Goal: Navigation & Orientation: Find specific page/section

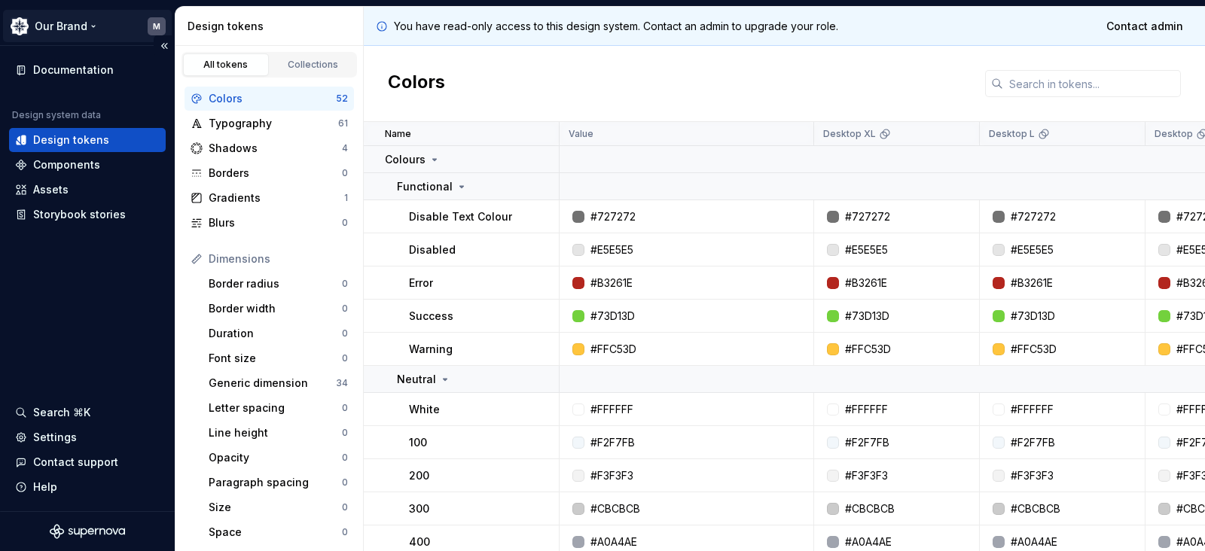
click at [157, 29] on html "Our Brand M Documentation Design system data Design tokens Components Assets St…" at bounding box center [602, 275] width 1205 height 551
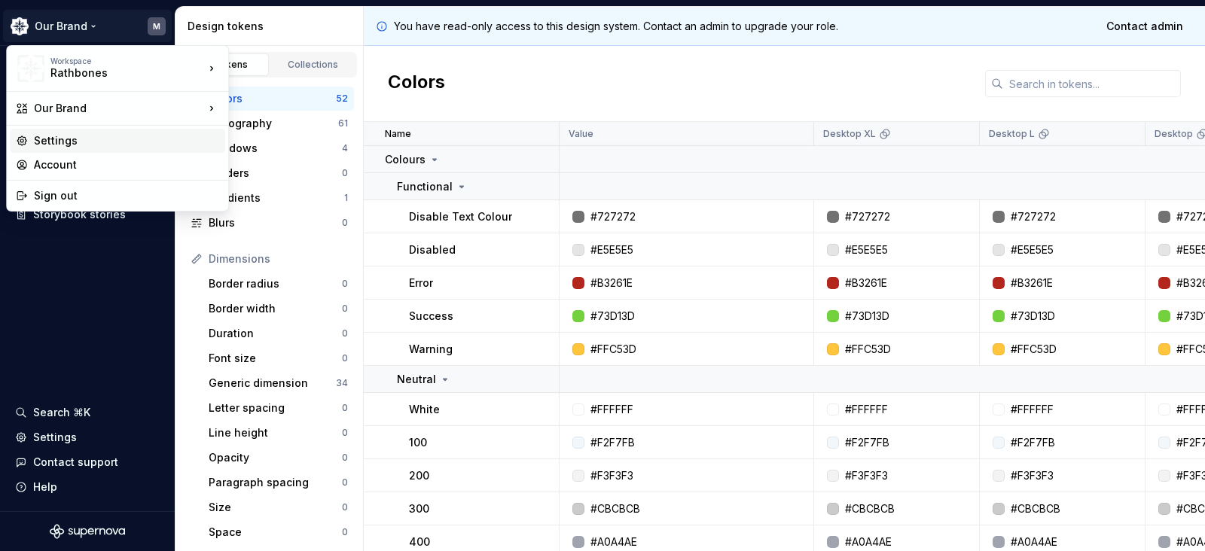
click at [82, 146] on div "Settings" at bounding box center [126, 140] width 185 height 15
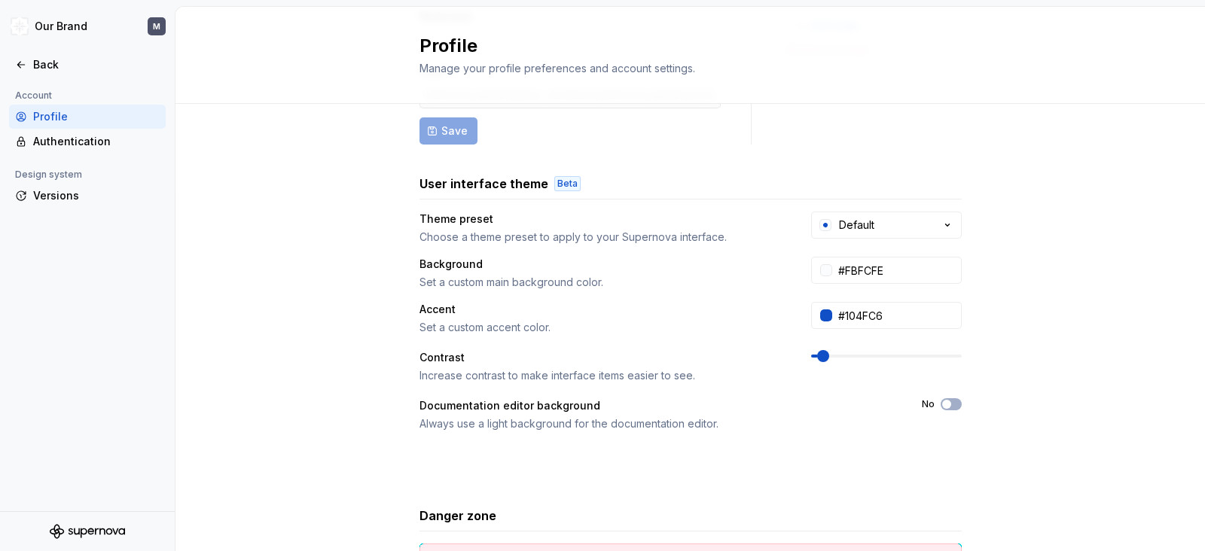
scroll to position [139, 0]
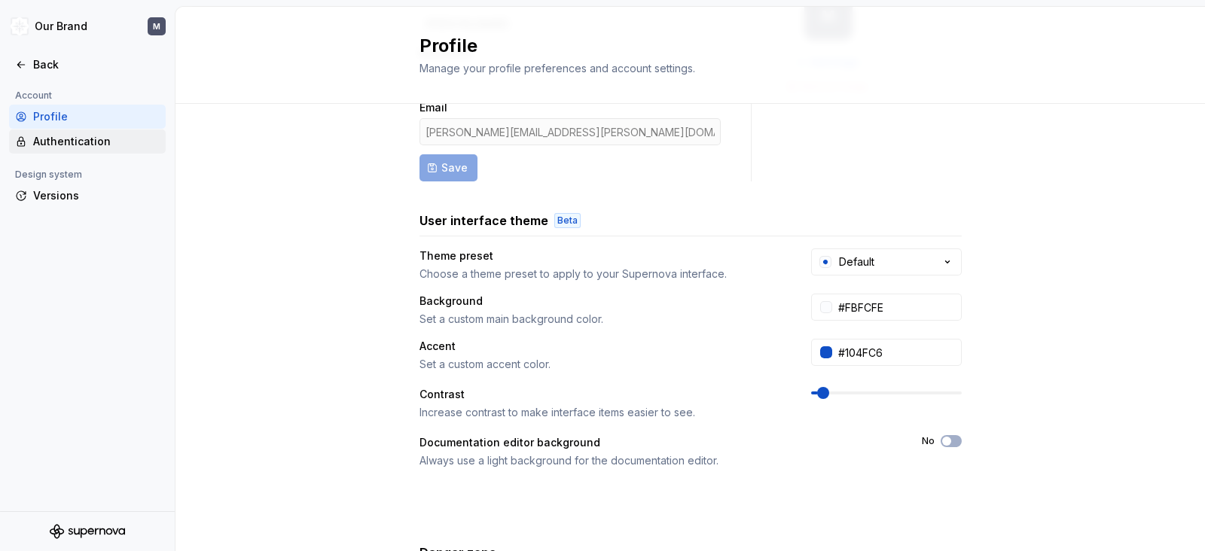
click at [39, 141] on div "Authentication" at bounding box center [96, 141] width 127 height 15
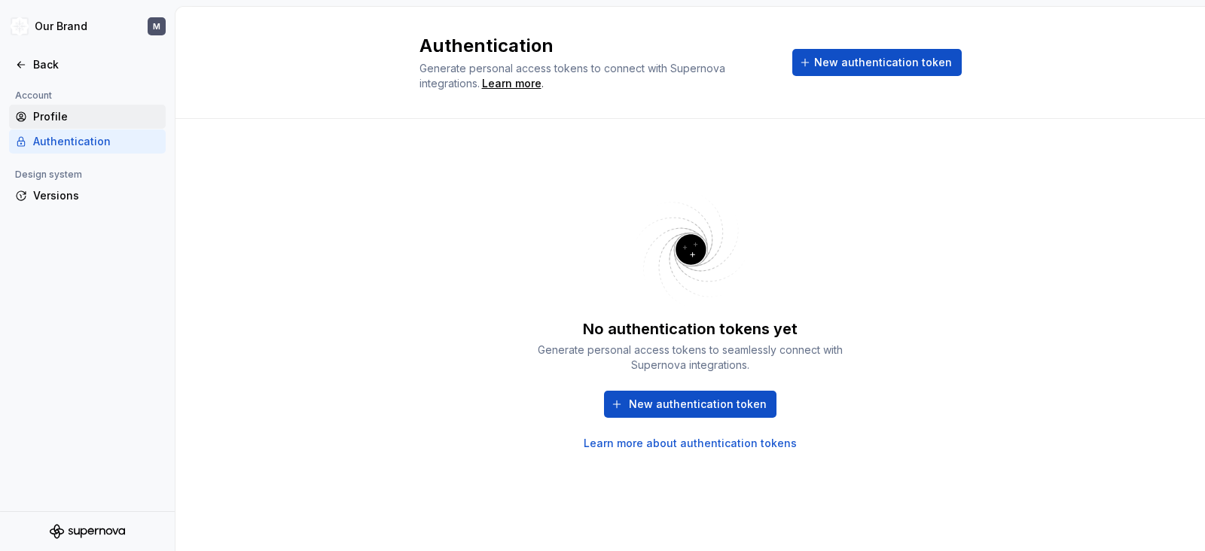
click at [87, 115] on div "Profile" at bounding box center [96, 116] width 127 height 15
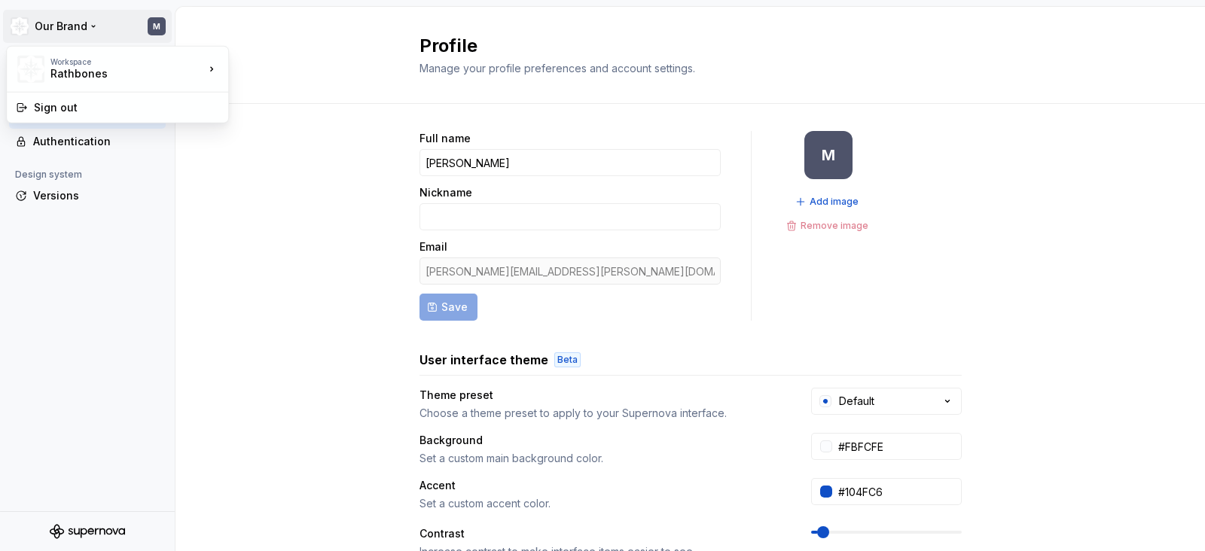
click at [154, 26] on html "Our Brand M Back Account Profile Authentication Design system Versions Profile …" at bounding box center [602, 275] width 1205 height 551
click at [101, 109] on div "Sign out" at bounding box center [126, 107] width 185 height 15
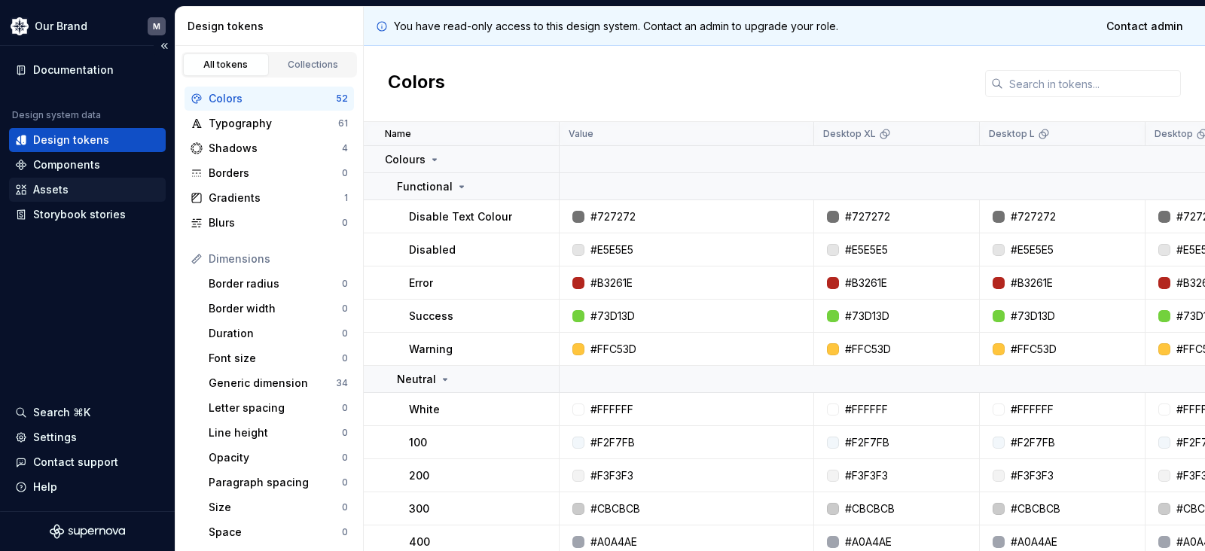
click at [66, 191] on div "Assets" at bounding box center [50, 189] width 35 height 15
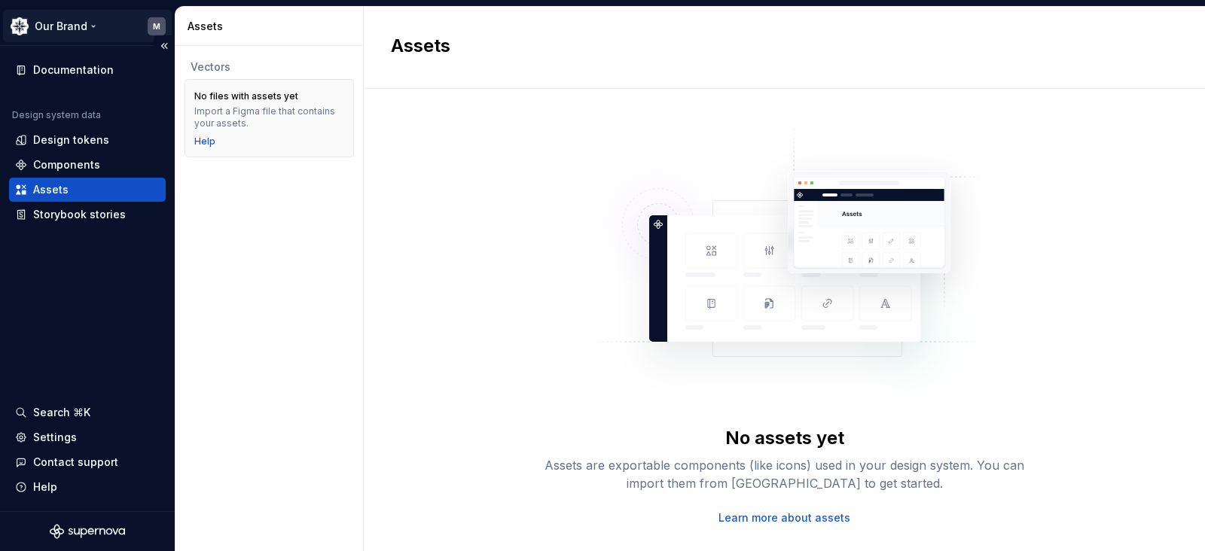
click at [74, 17] on html "Our Brand M Documentation Design system data Design tokens Components Assets St…" at bounding box center [602, 275] width 1205 height 551
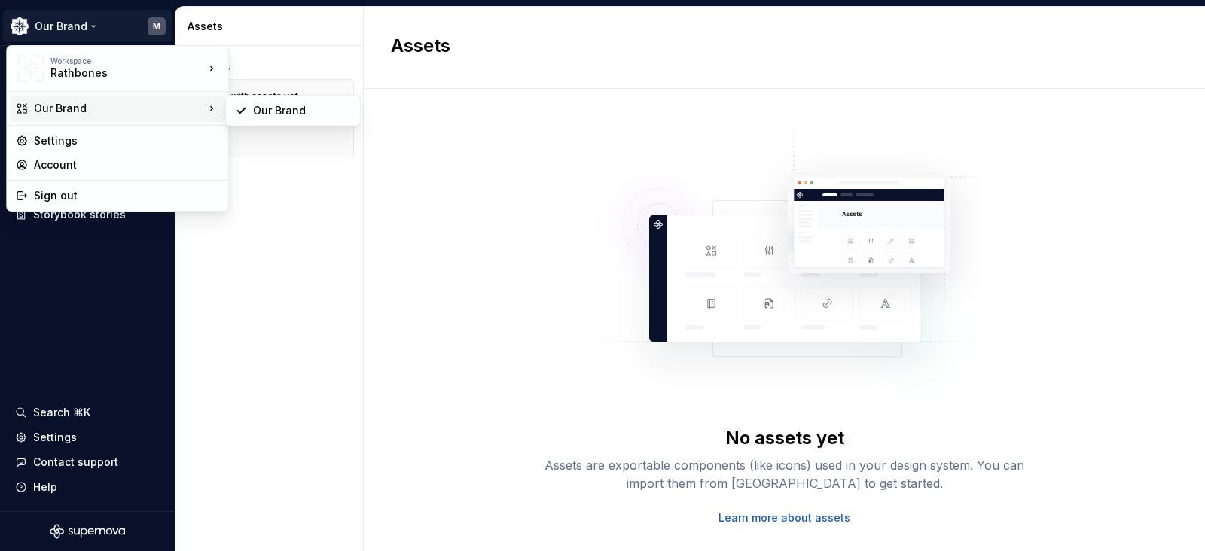
click at [94, 108] on div "Our Brand" at bounding box center [119, 108] width 170 height 15
click at [187, 103] on div "Our Brand" at bounding box center [119, 108] width 170 height 15
click at [258, 102] on div "Our Brand" at bounding box center [293, 111] width 128 height 24
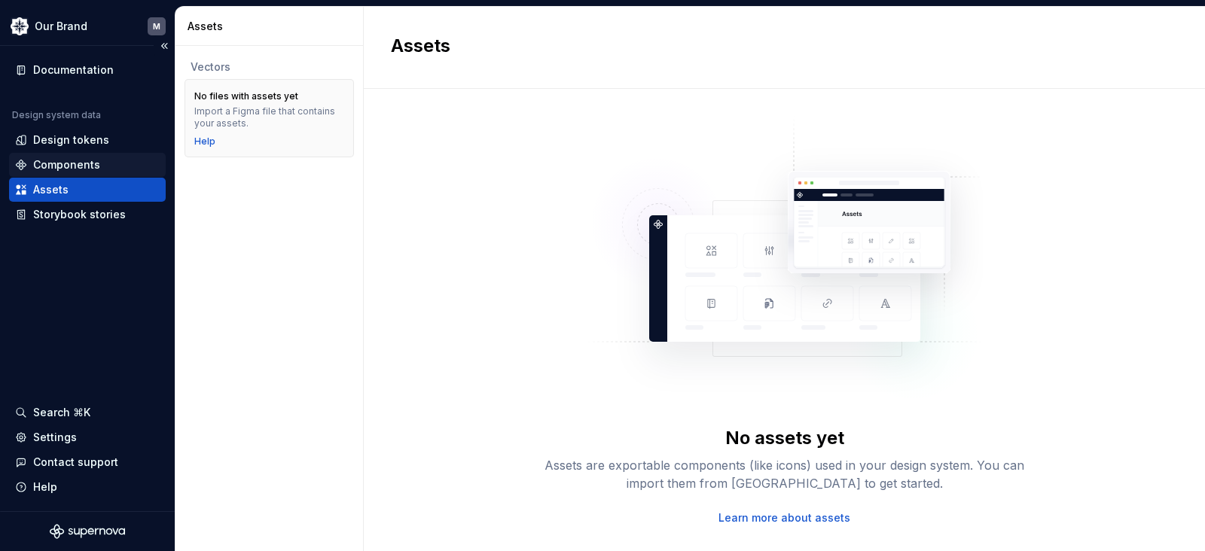
click at [102, 157] on div "Components" at bounding box center [87, 164] width 145 height 15
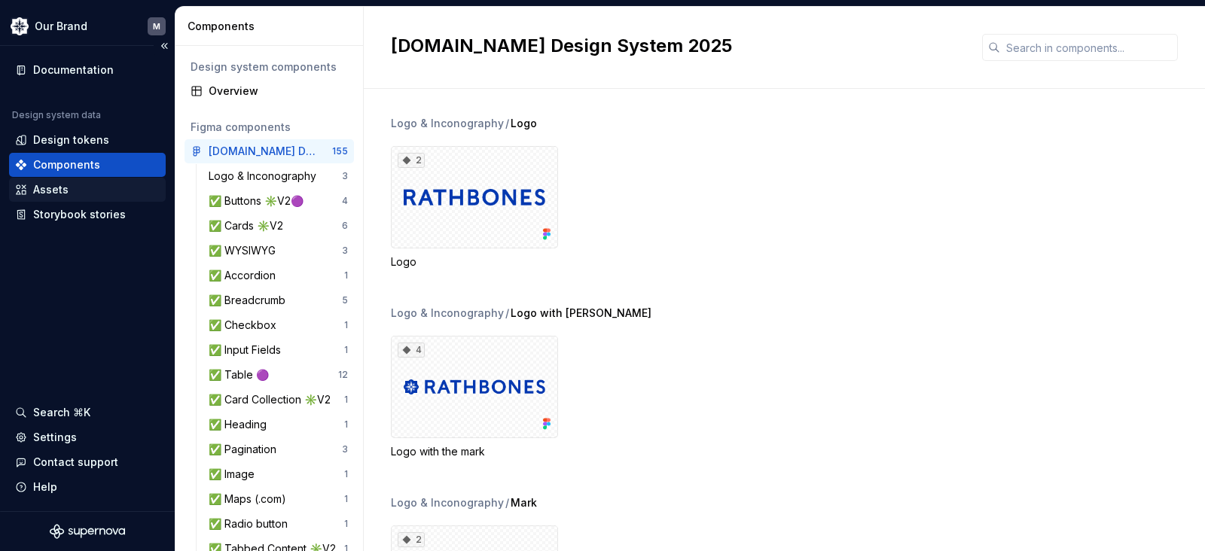
click at [41, 188] on div "Assets" at bounding box center [50, 189] width 35 height 15
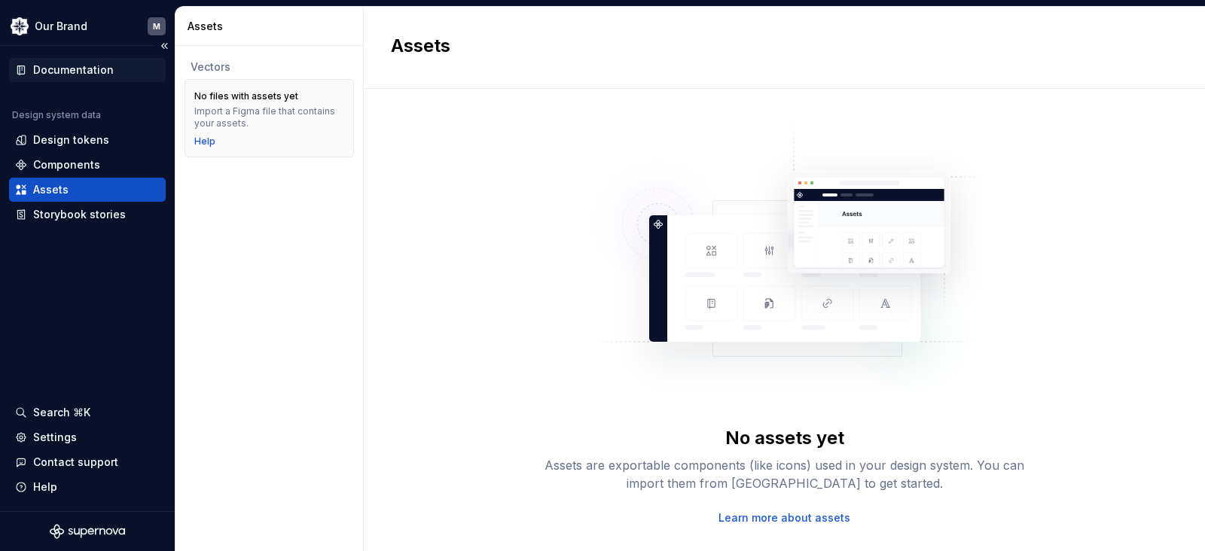
click at [84, 63] on div "Documentation" at bounding box center [73, 70] width 81 height 15
